Goal: Check status: Check status

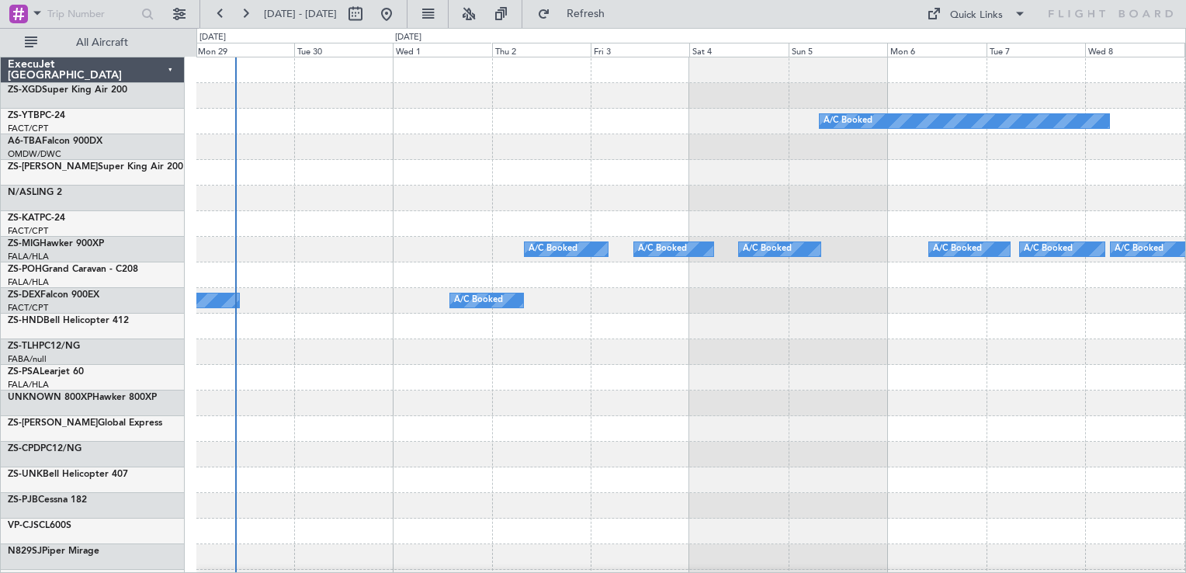
click at [615, 188] on div at bounding box center [690, 198] width 989 height 26
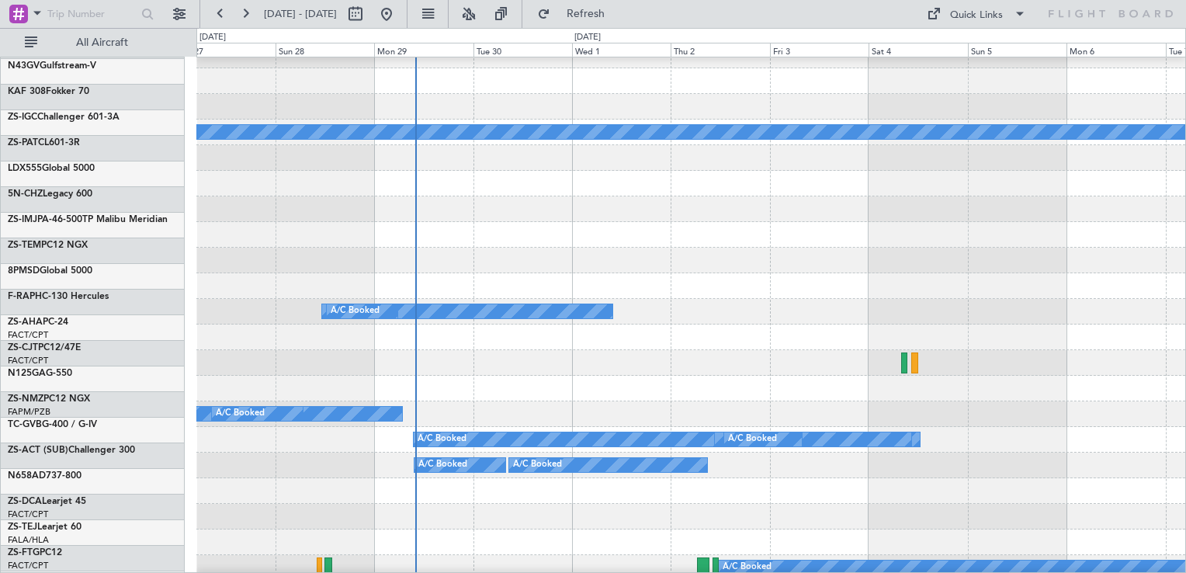
scroll to position [1167, 0]
